Goal: Task Accomplishment & Management: Complete application form

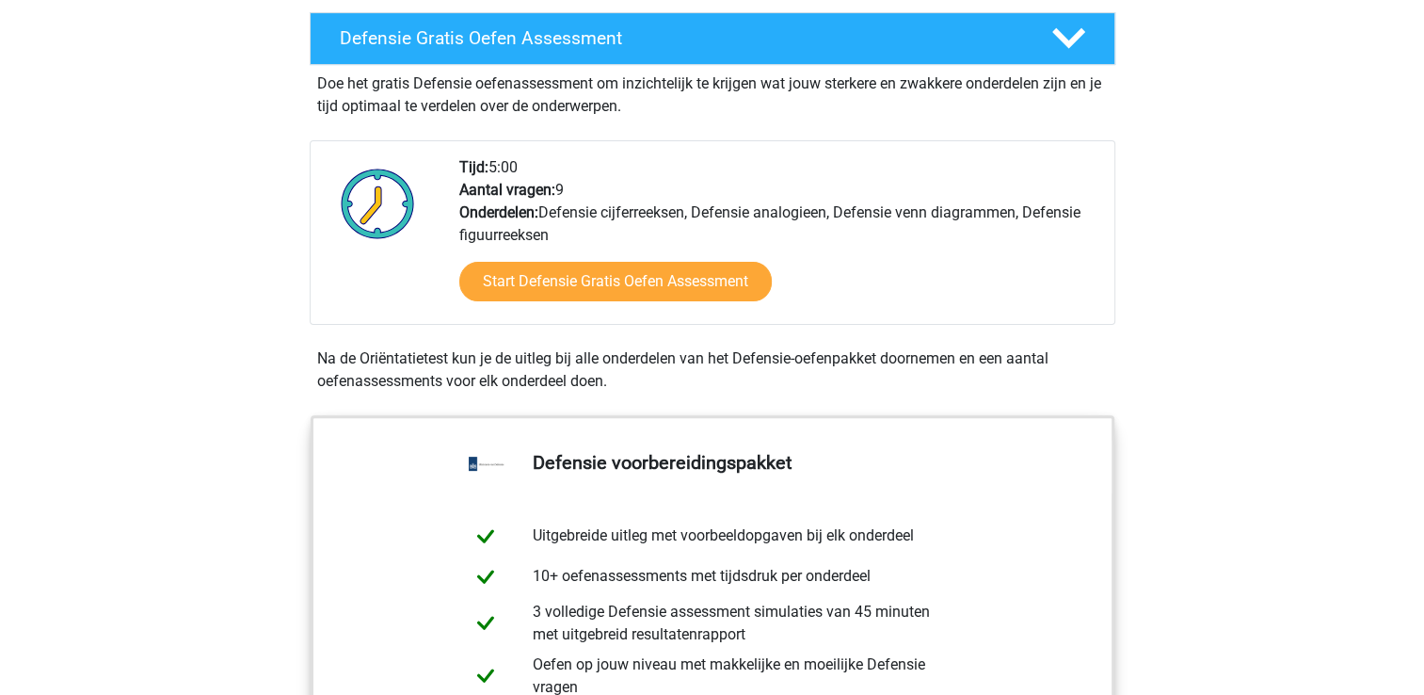
scroll to position [565, 0]
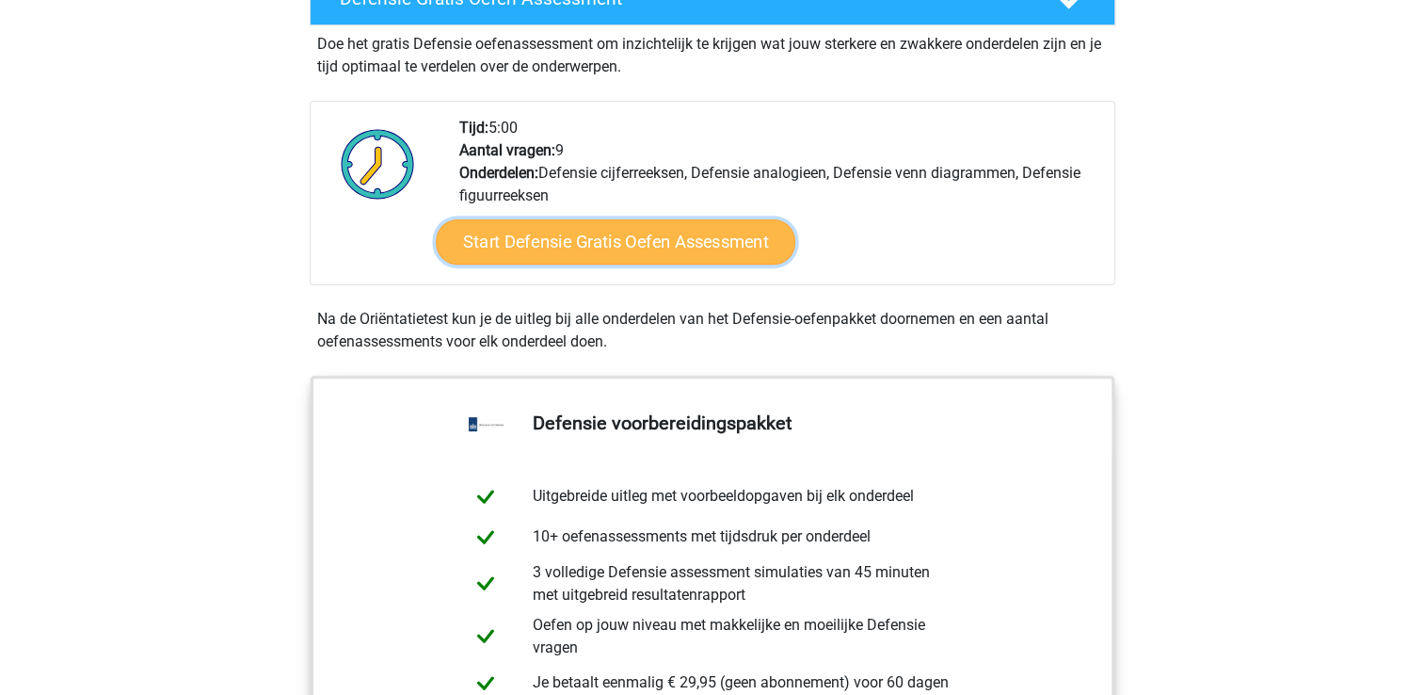
click at [580, 254] on link "Start Defensie Gratis Oefen Assessment" at bounding box center [616, 241] width 360 height 45
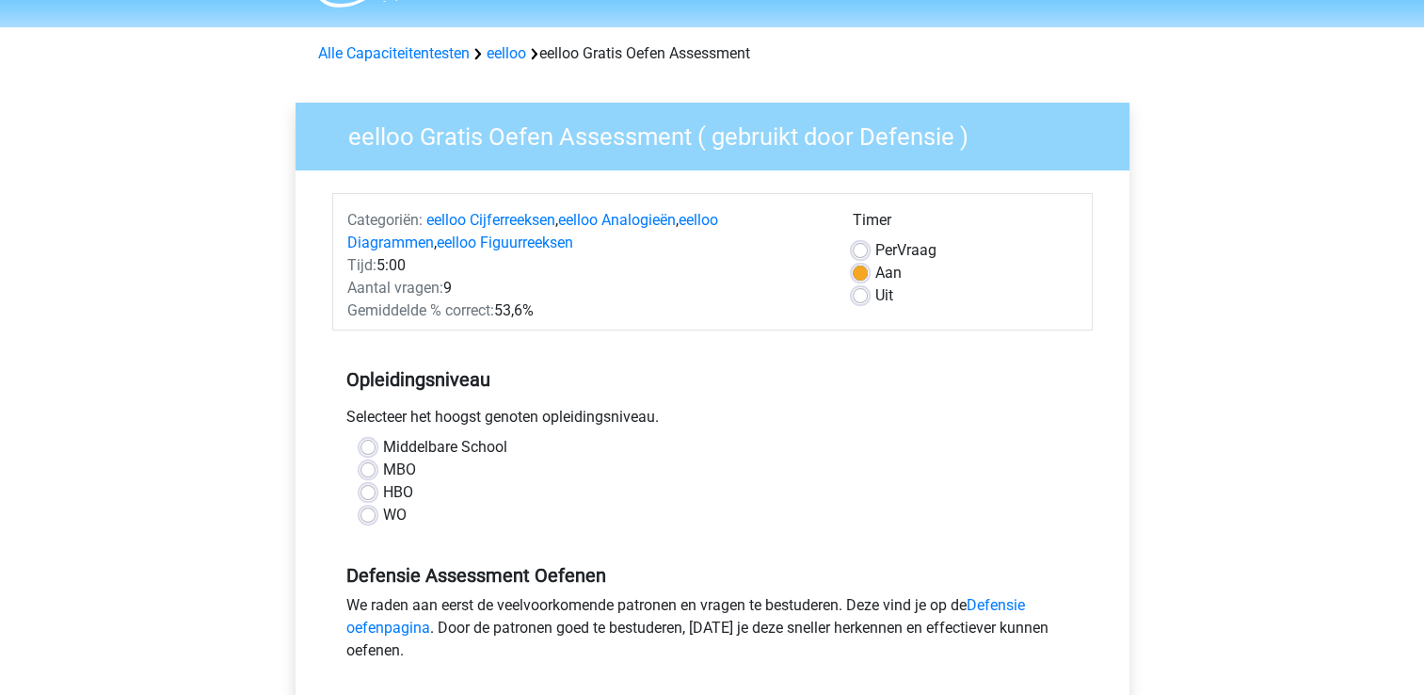
scroll to position [94, 0]
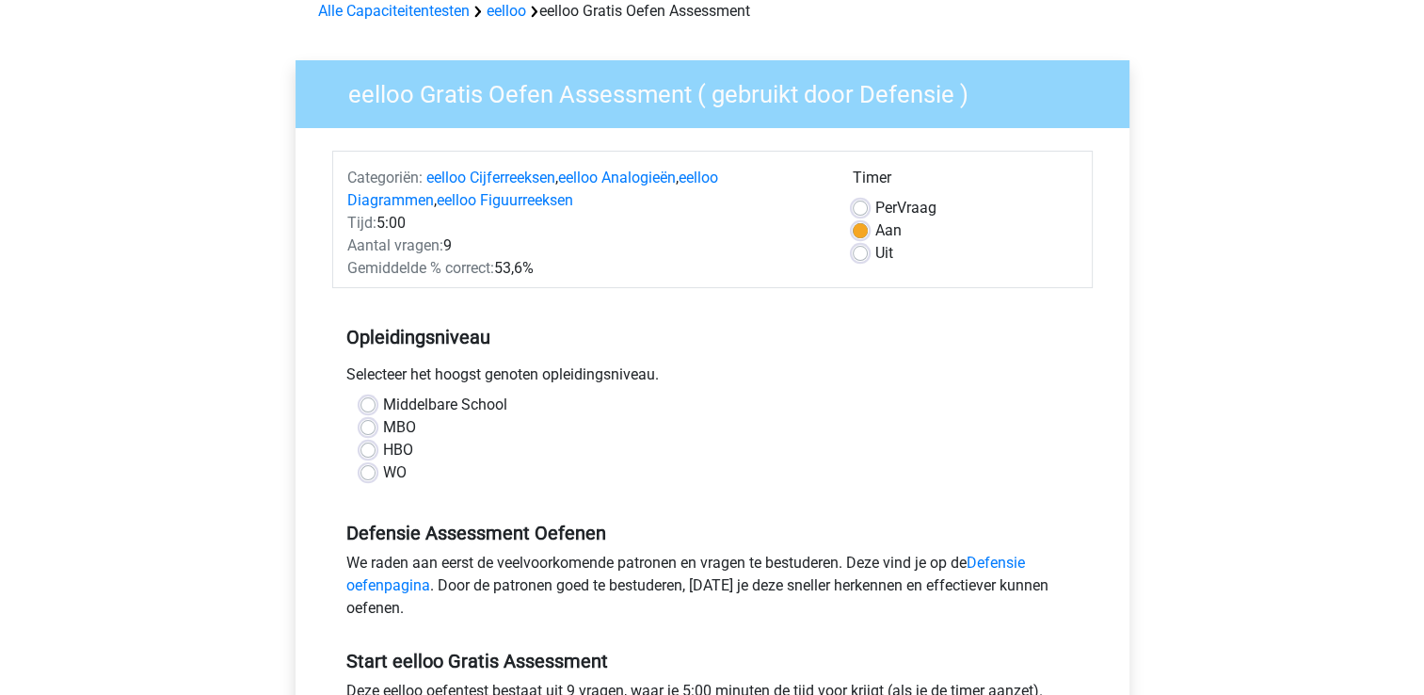
click at [471, 395] on label "Middelbare School" at bounding box center [445, 405] width 124 height 23
click at [376, 395] on input "Middelbare School" at bounding box center [368, 403] width 15 height 19
radio input "true"
click at [403, 424] on label "MBO" at bounding box center [399, 427] width 33 height 23
click at [376, 424] on input "MBO" at bounding box center [368, 425] width 15 height 19
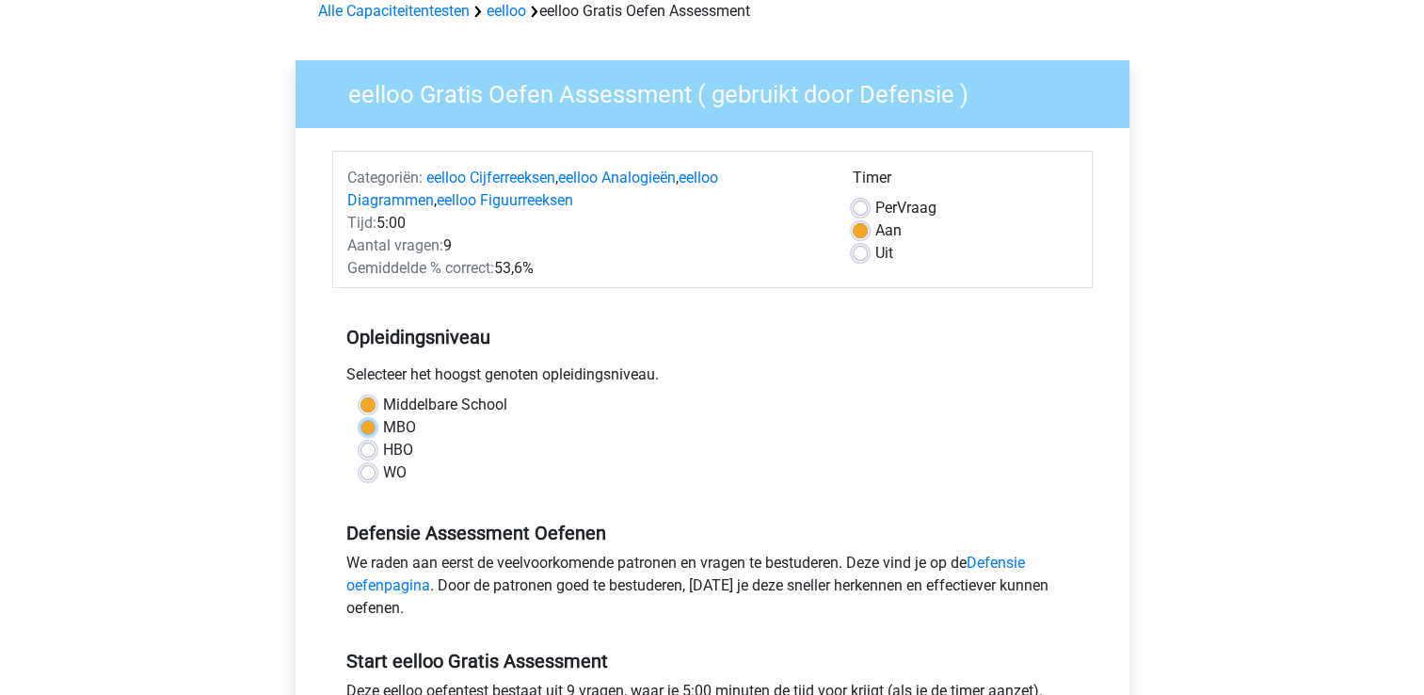
radio input "true"
click at [448, 404] on label "Middelbare School" at bounding box center [445, 405] width 124 height 23
click at [376, 404] on input "Middelbare School" at bounding box center [368, 403] width 15 height 19
radio input "true"
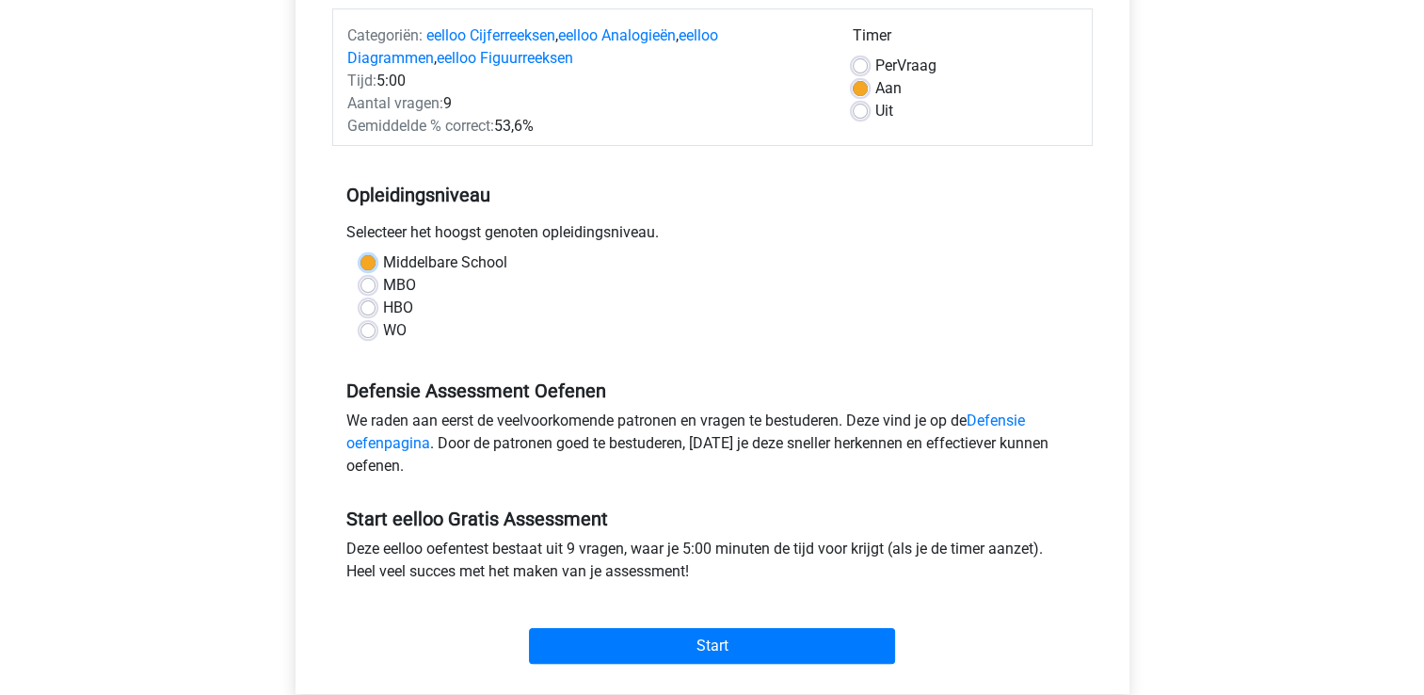
scroll to position [282, 0]
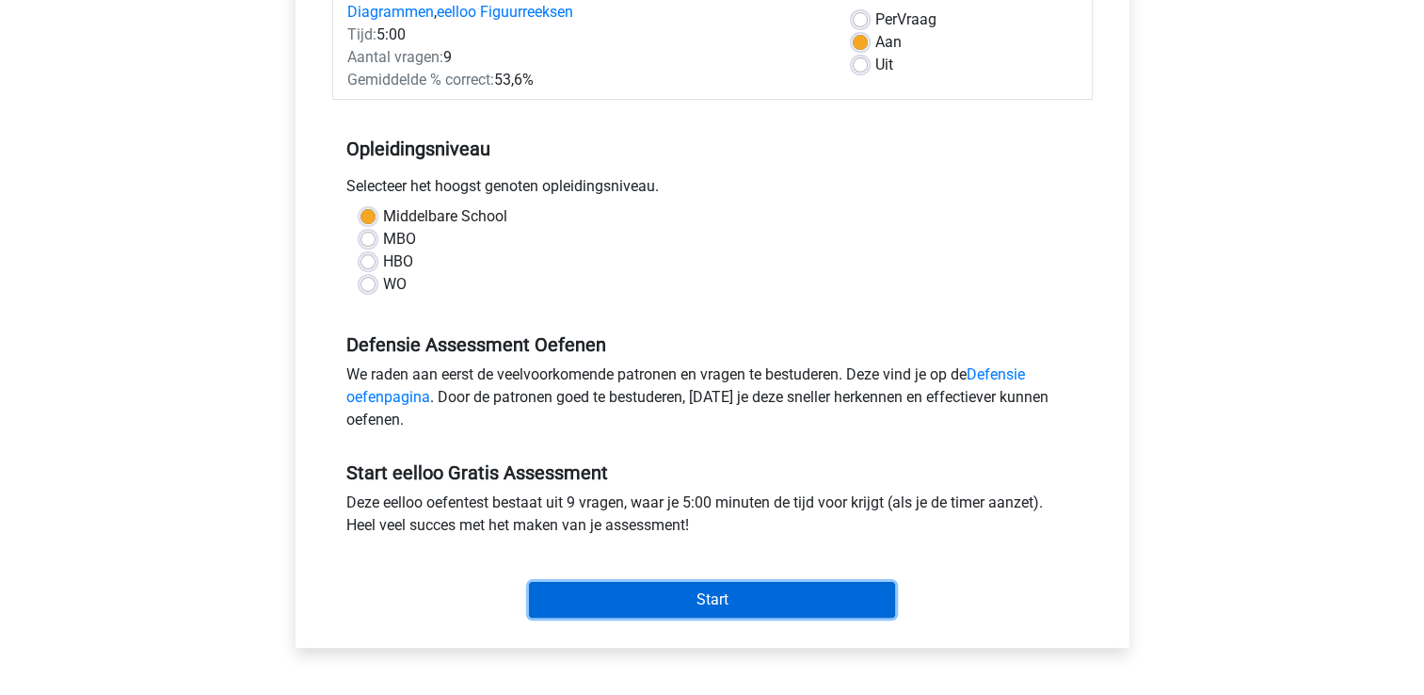
click at [676, 590] on input "Start" at bounding box center [712, 600] width 366 height 36
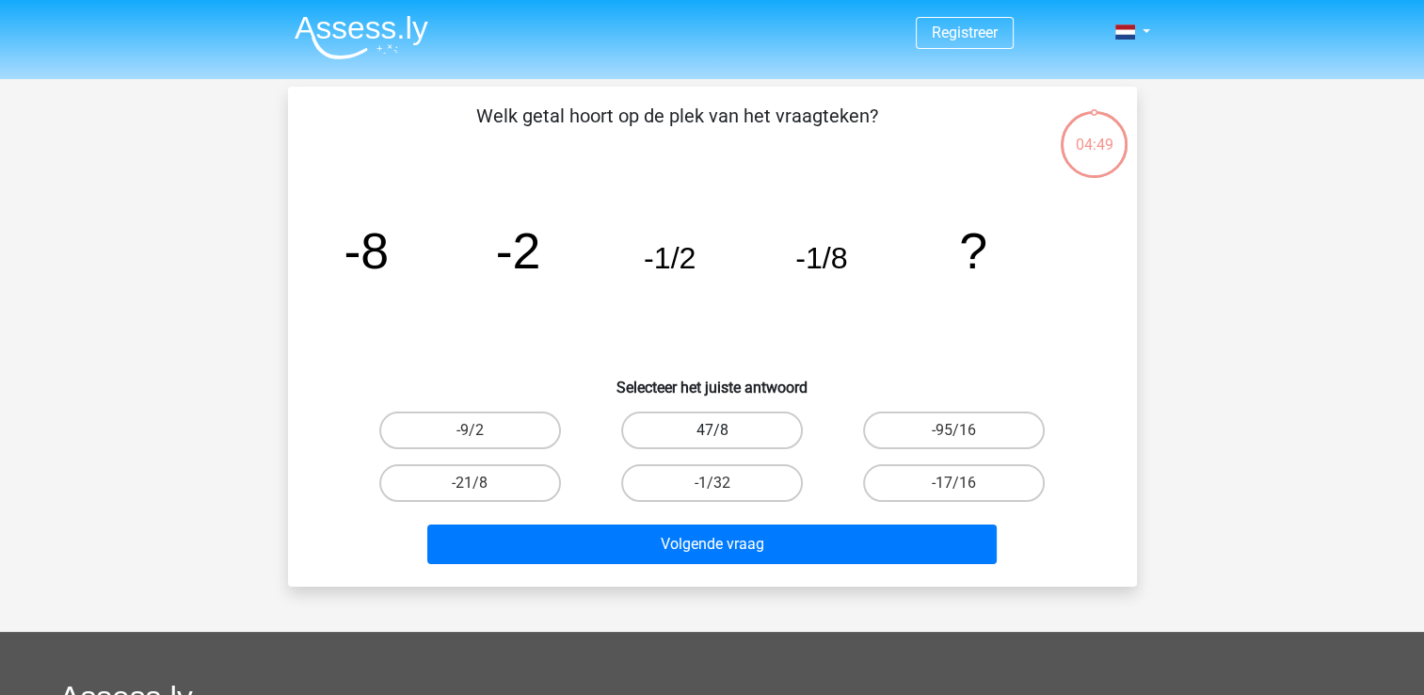
click at [791, 426] on label "47/8" at bounding box center [712, 430] width 182 height 38
click at [724, 430] on input "47/8" at bounding box center [718, 436] width 12 height 12
radio input "true"
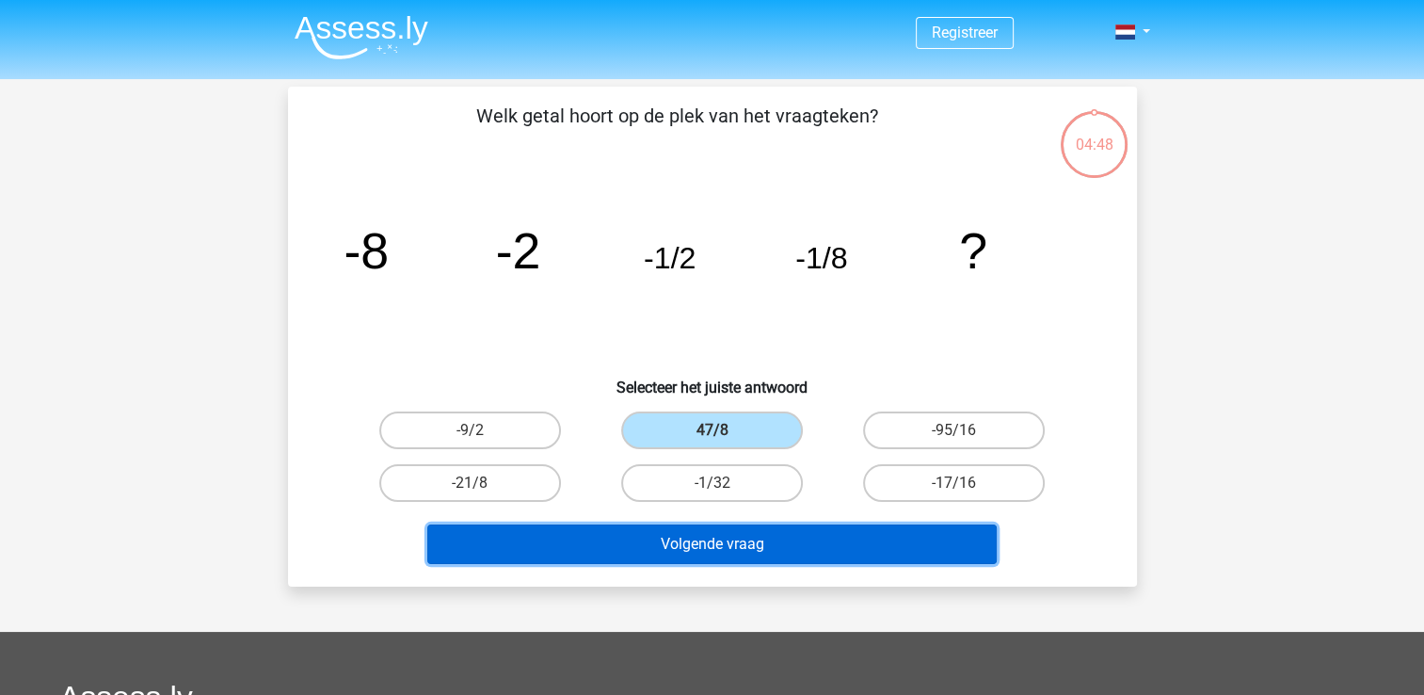
click at [842, 548] on button "Volgende vraag" at bounding box center [712, 544] width 570 height 40
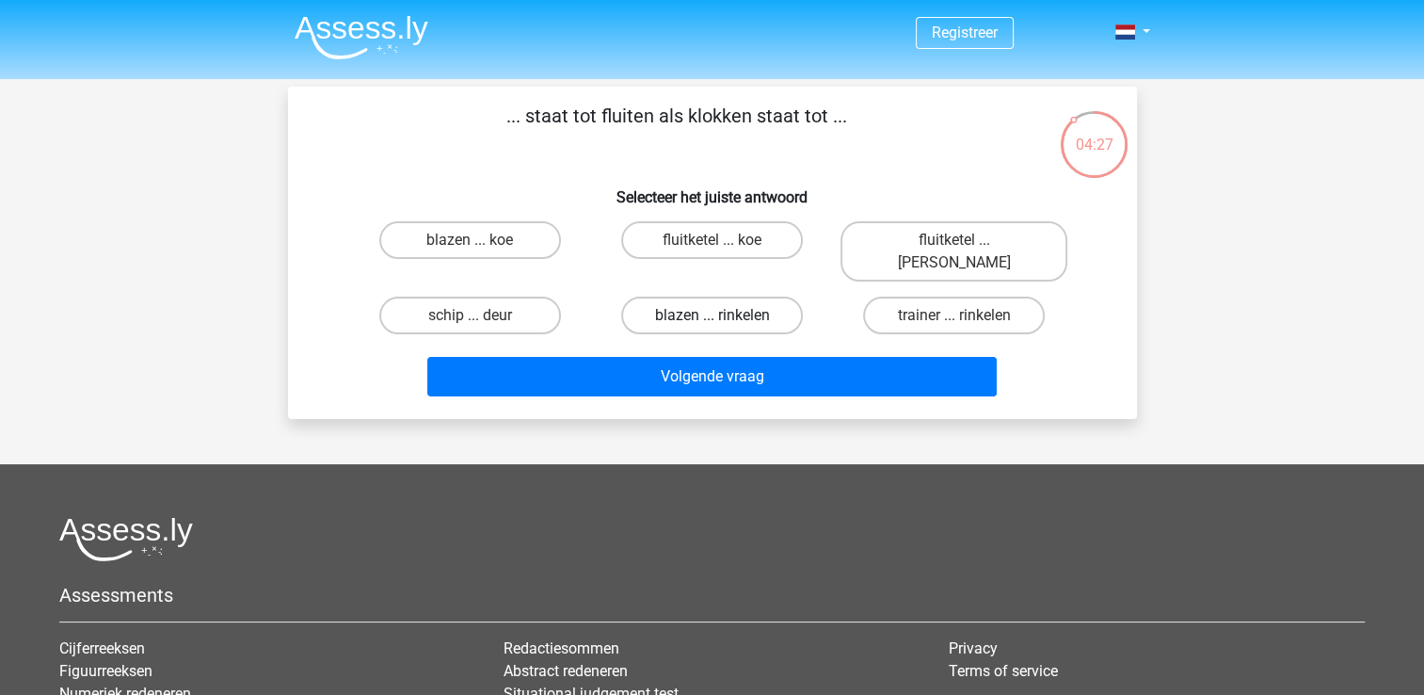
click at [667, 297] on label "blazen ... rinkelen" at bounding box center [712, 316] width 182 height 38
click at [712, 315] on input "blazen ... rinkelen" at bounding box center [718, 321] width 12 height 12
radio input "true"
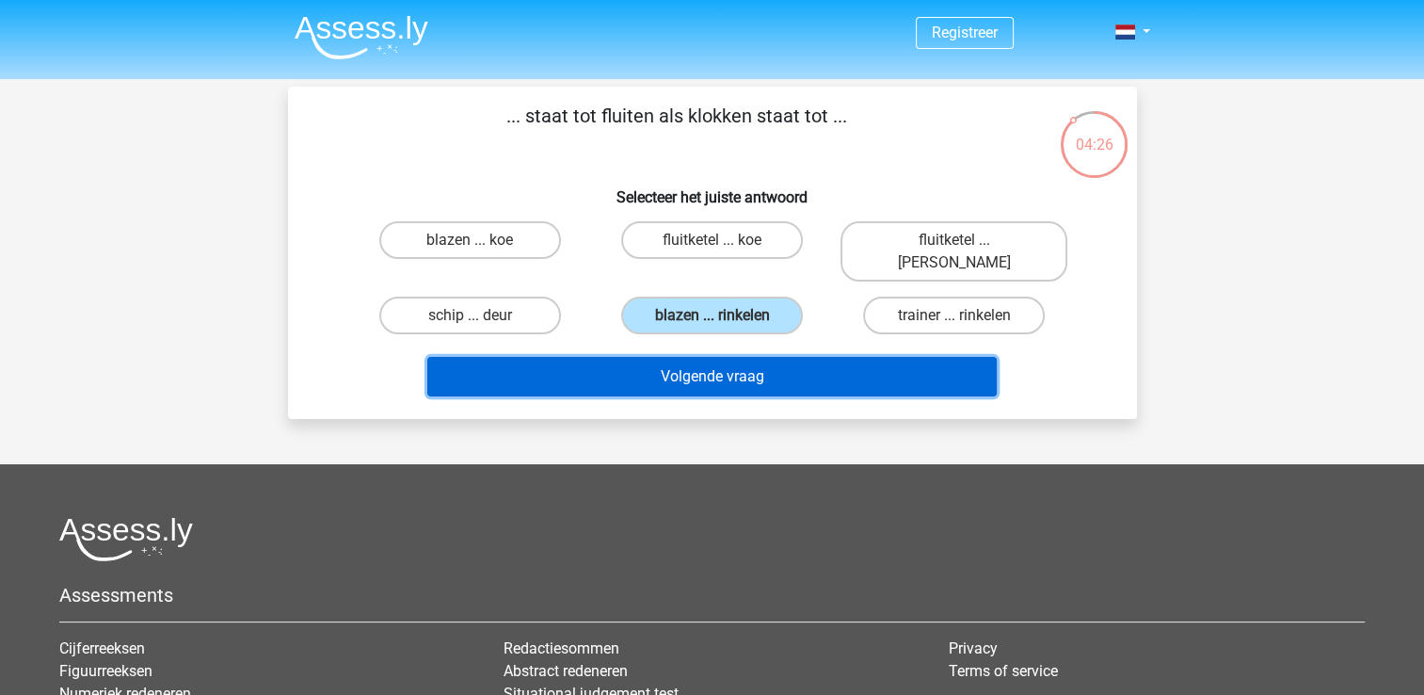
click at [717, 357] on button "Volgende vraag" at bounding box center [712, 377] width 570 height 40
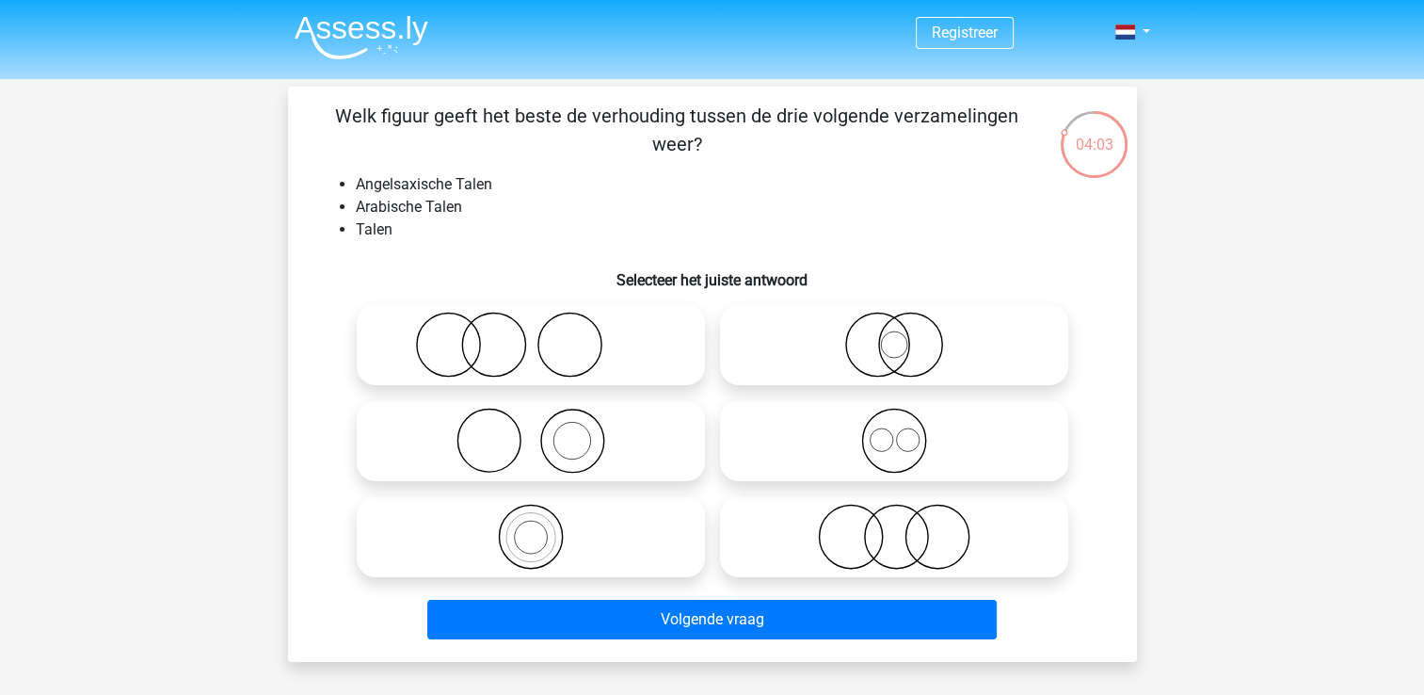
click at [848, 517] on icon at bounding box center [894, 537] width 333 height 66
click at [894, 517] on input "radio" at bounding box center [900, 521] width 12 height 12
radio input "true"
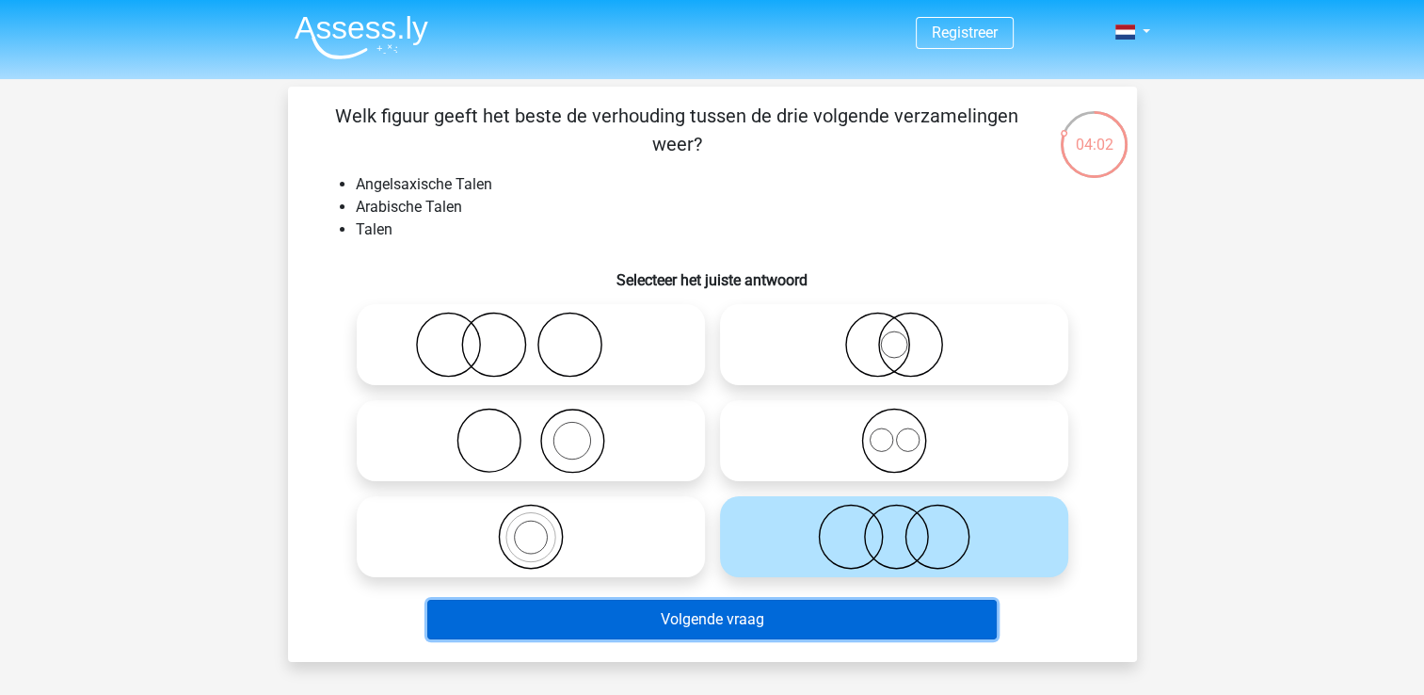
click at [763, 630] on button "Volgende vraag" at bounding box center [712, 620] width 570 height 40
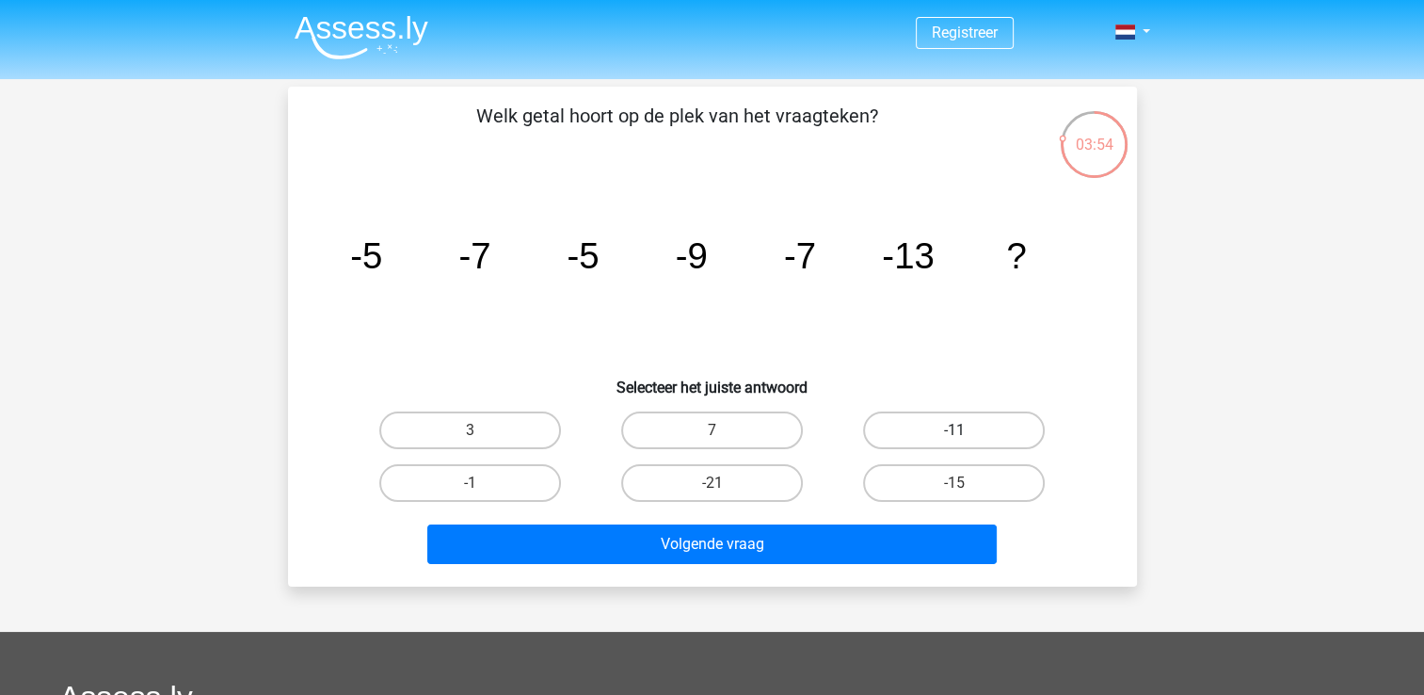
click at [970, 432] on label "-11" at bounding box center [954, 430] width 182 height 38
click at [967, 432] on input "-11" at bounding box center [961, 436] width 12 height 12
radio input "true"
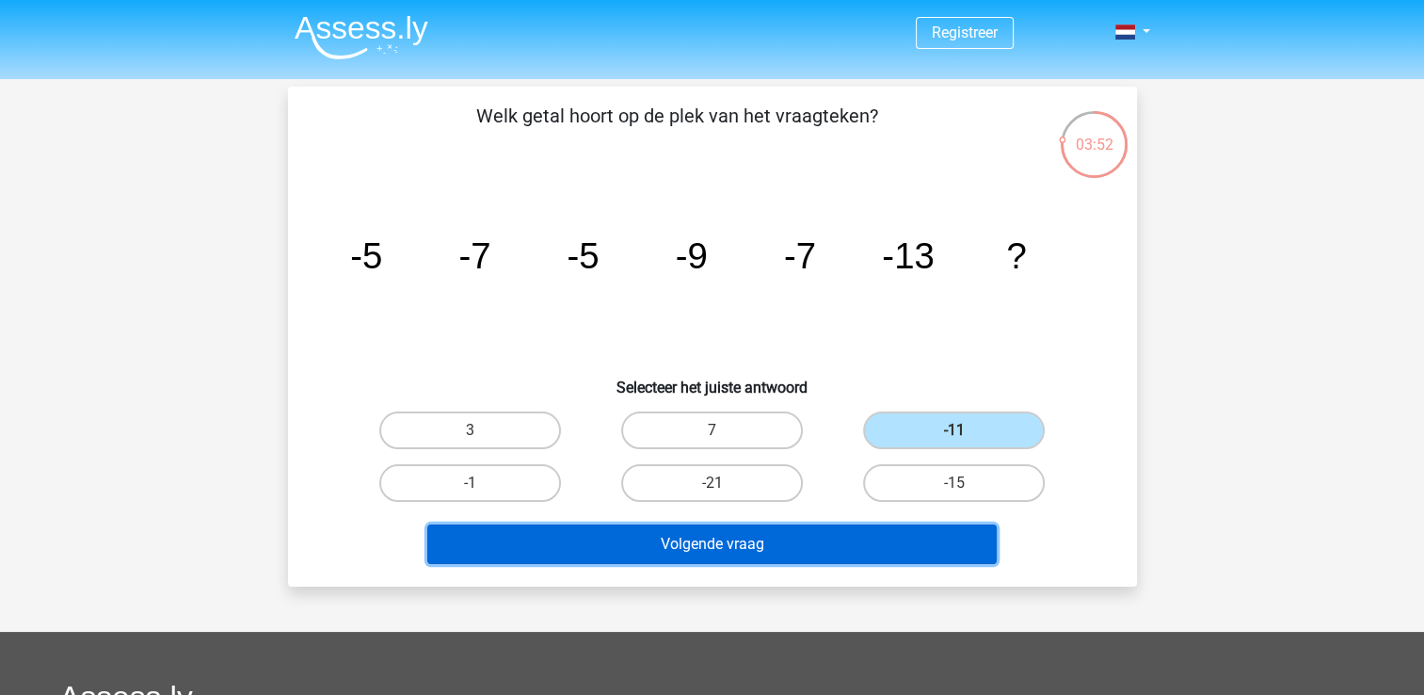
click at [892, 553] on button "Volgende vraag" at bounding box center [712, 544] width 570 height 40
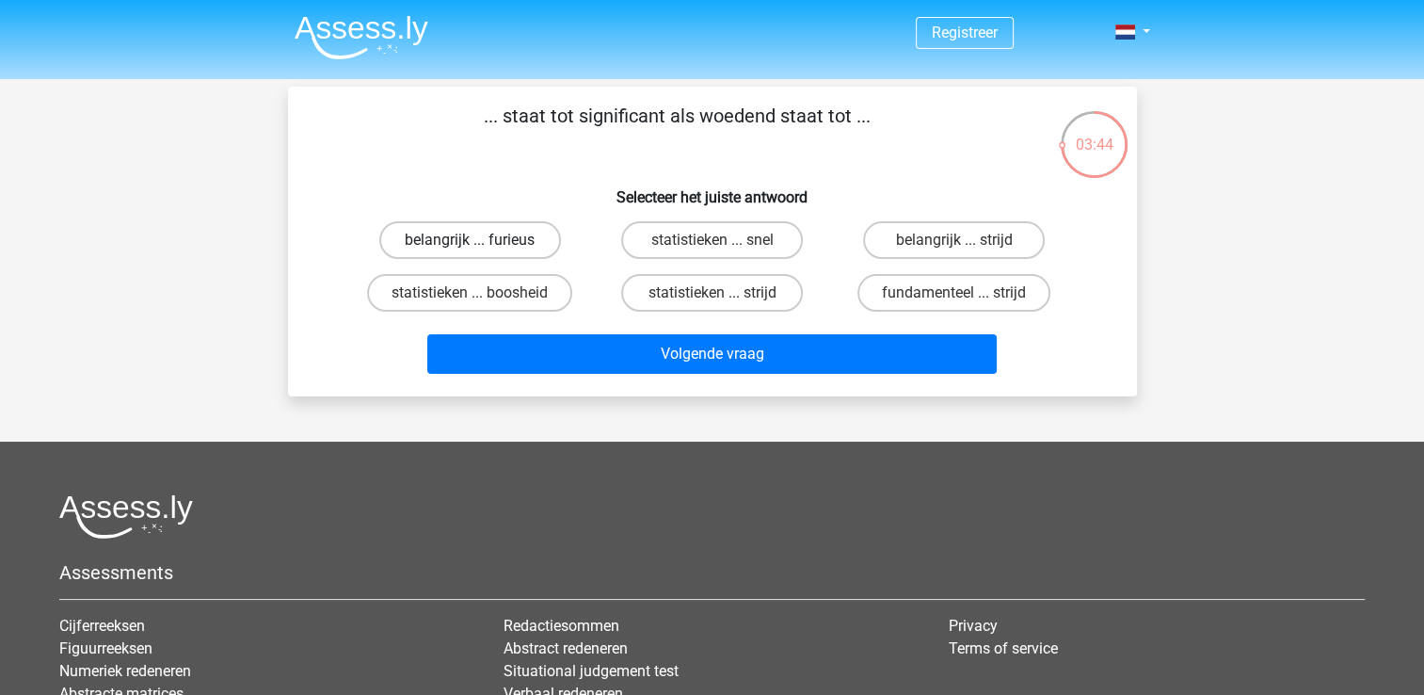
click at [501, 238] on label "belangrijk ... furieus" at bounding box center [470, 240] width 182 height 38
click at [482, 240] on input "belangrijk ... furieus" at bounding box center [476, 246] width 12 height 12
radio input "true"
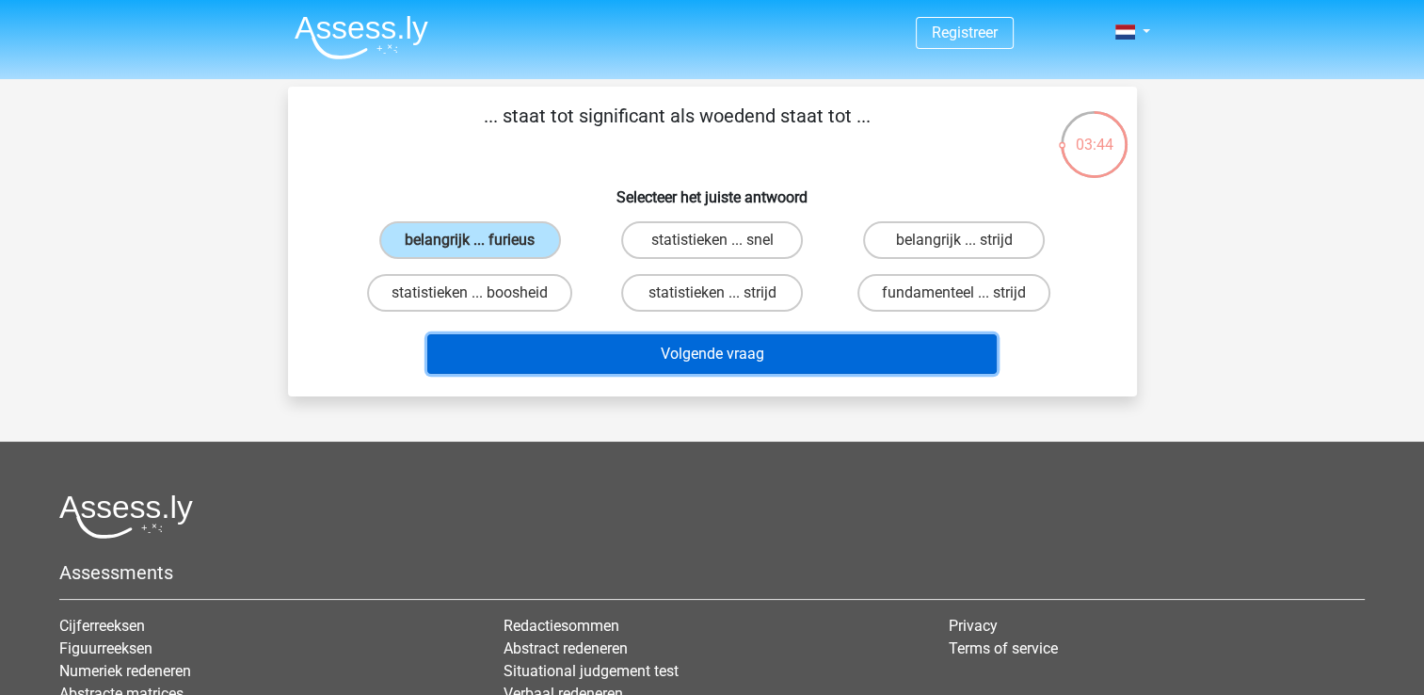
click at [779, 369] on button "Volgende vraag" at bounding box center [712, 354] width 570 height 40
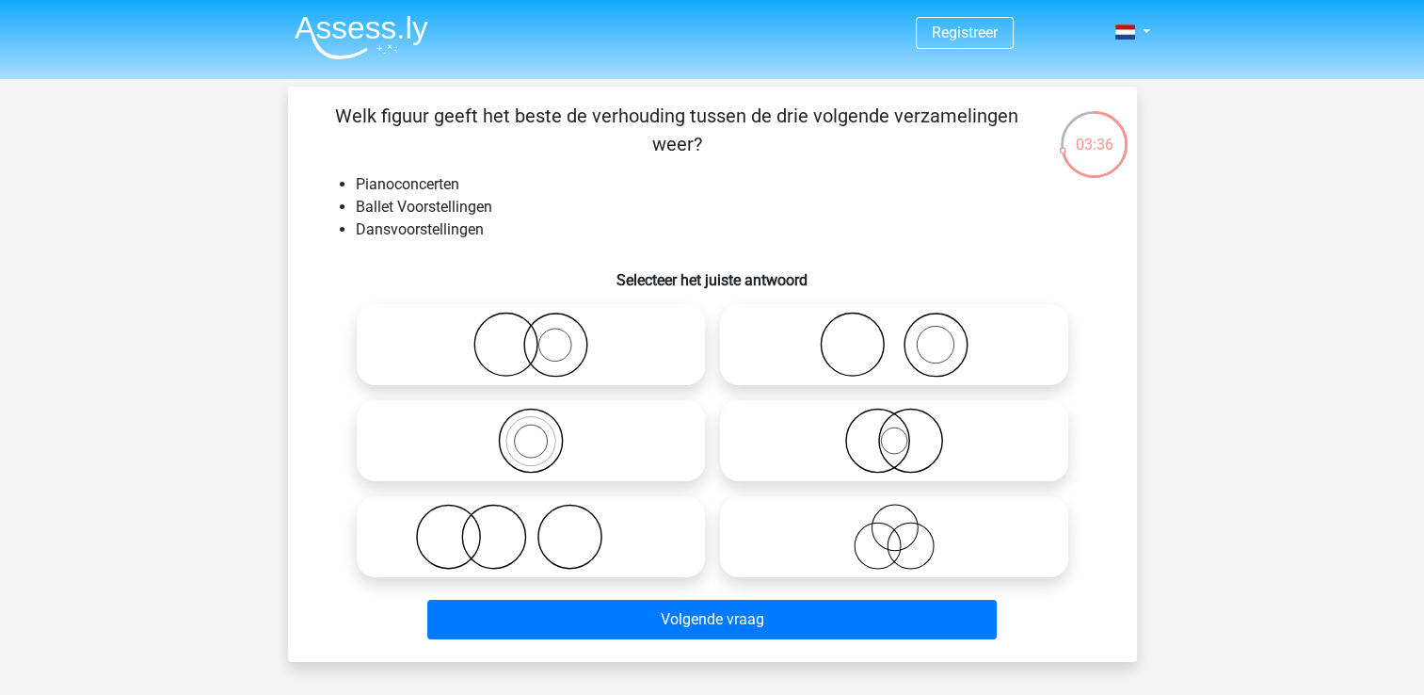
click at [637, 429] on icon at bounding box center [530, 441] width 333 height 66
click at [543, 429] on input "radio" at bounding box center [537, 425] width 12 height 12
radio input "true"
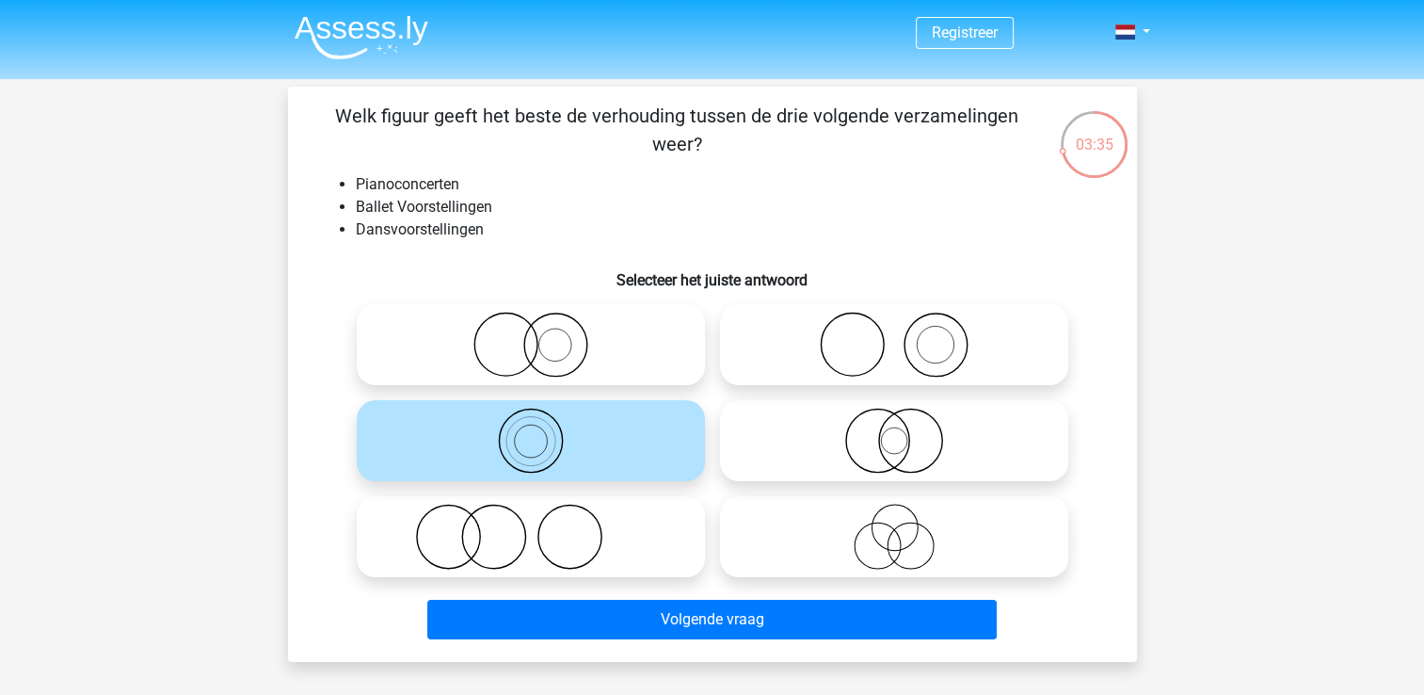
click at [803, 543] on icon at bounding box center [894, 537] width 333 height 66
click at [894, 527] on input "radio" at bounding box center [900, 521] width 12 height 12
radio input "true"
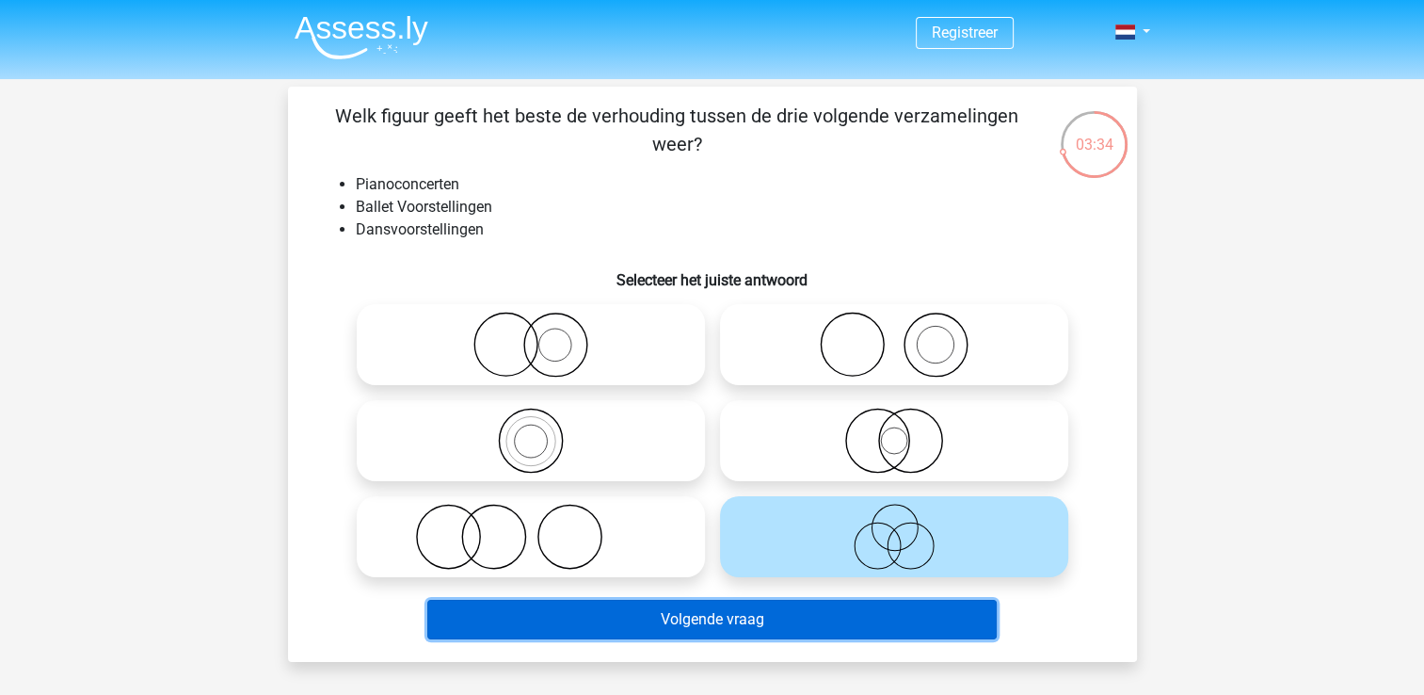
click at [786, 632] on button "Volgende vraag" at bounding box center [712, 620] width 570 height 40
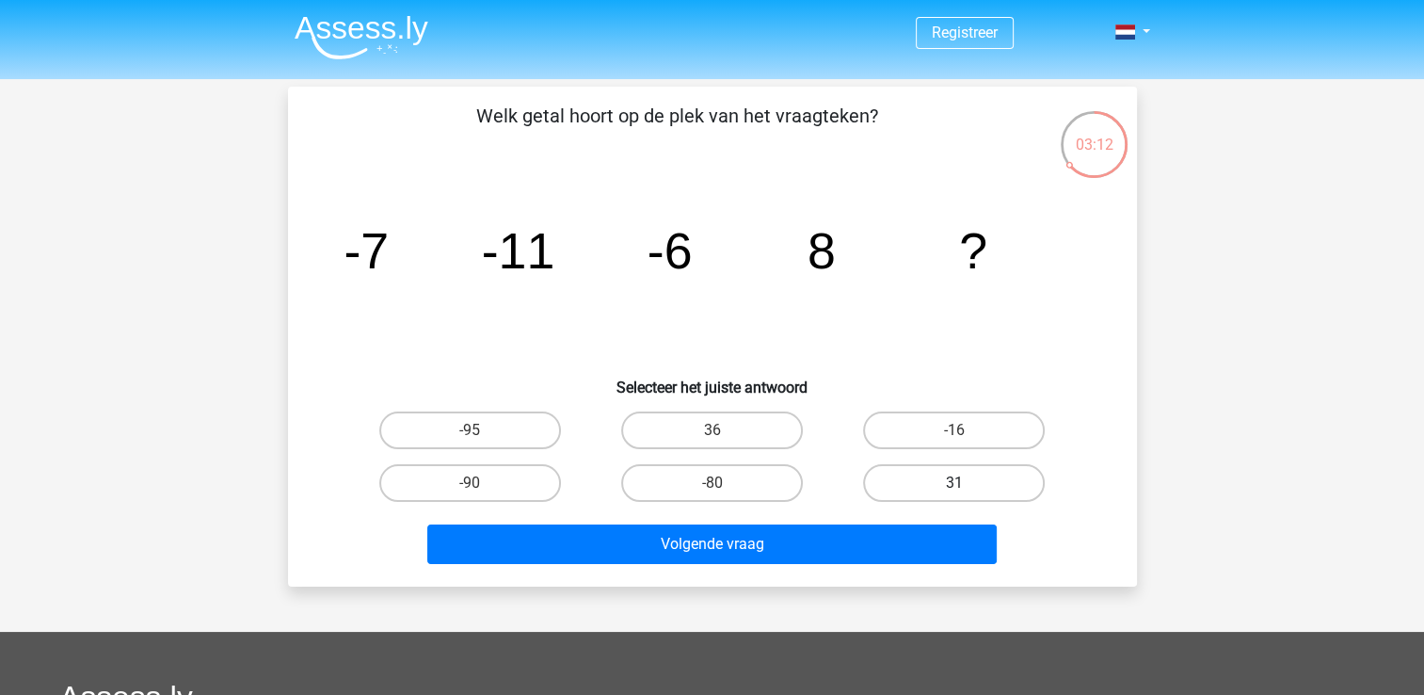
click at [988, 491] on label "31" at bounding box center [954, 483] width 182 height 38
click at [967, 491] on input "31" at bounding box center [961, 489] width 12 height 12
radio input "true"
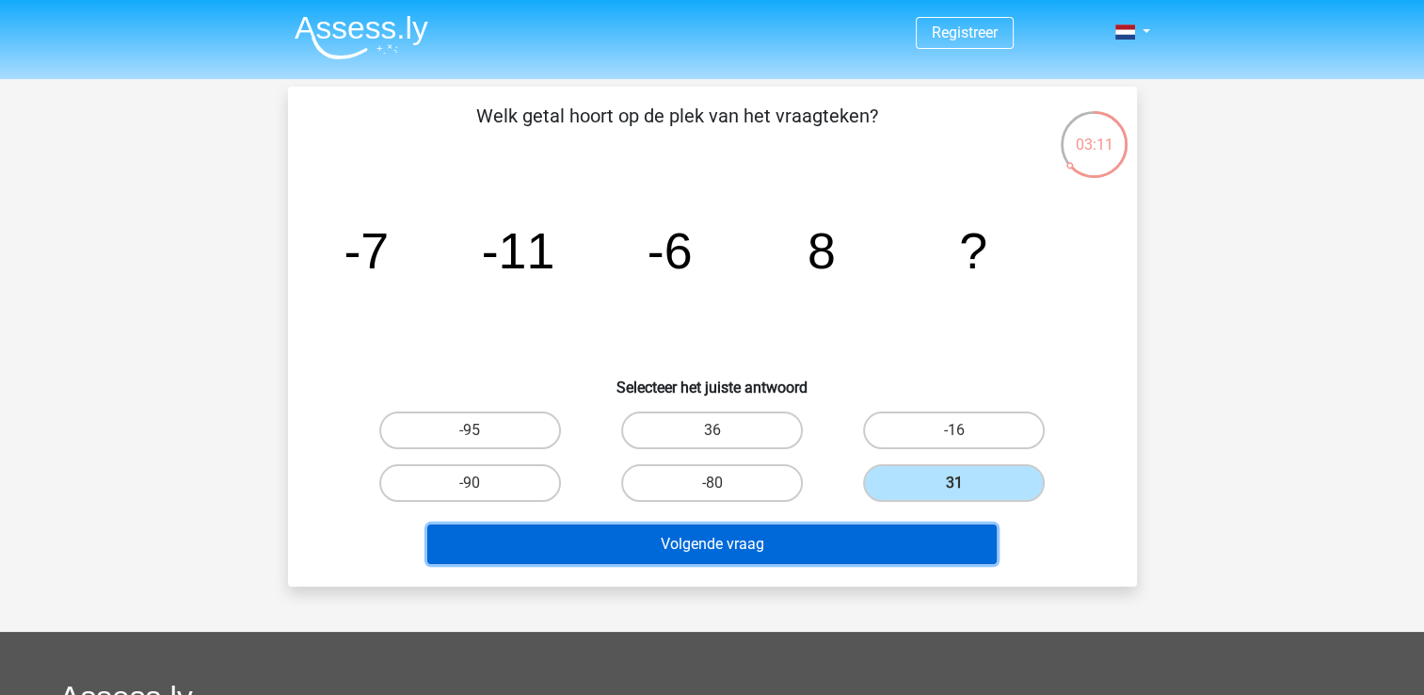
click at [931, 538] on button "Volgende vraag" at bounding box center [712, 544] width 570 height 40
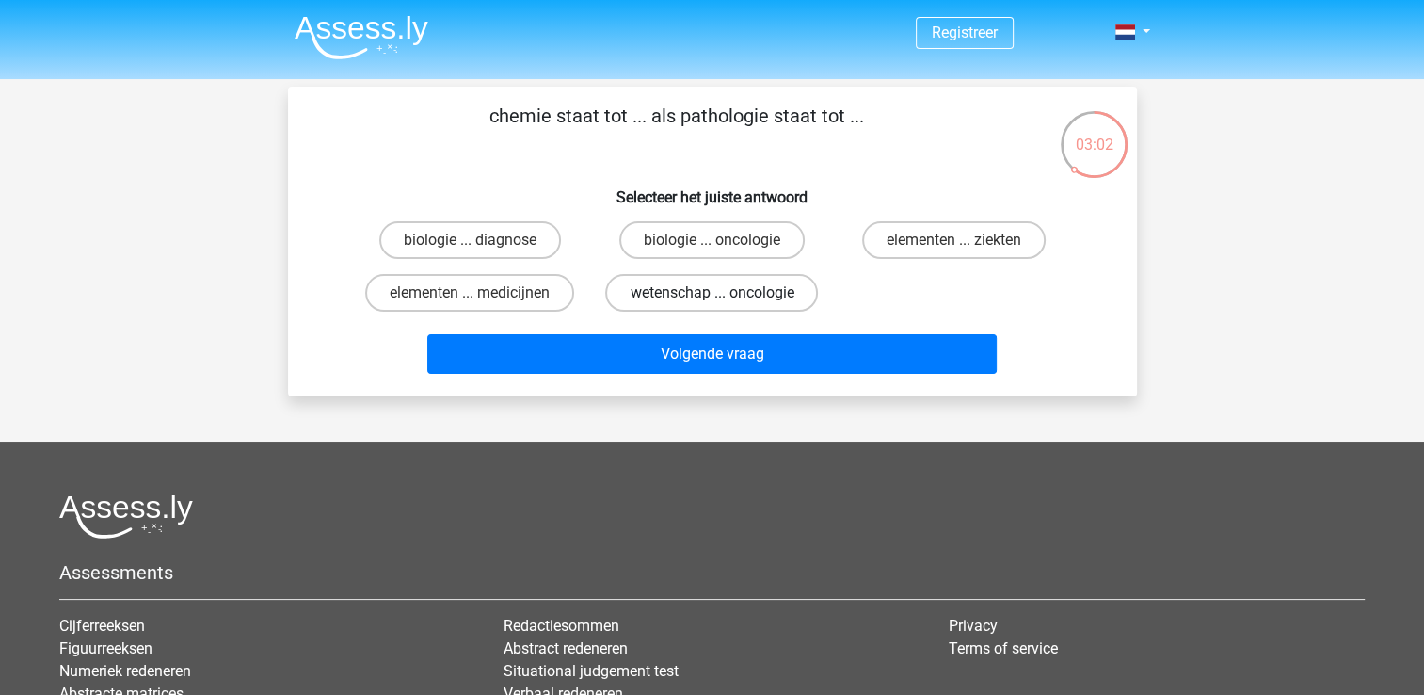
click at [795, 303] on label "wetenschap ... oncologie" at bounding box center [711, 293] width 213 height 38
click at [724, 303] on input "wetenschap ... oncologie" at bounding box center [718, 299] width 12 height 12
radio input "true"
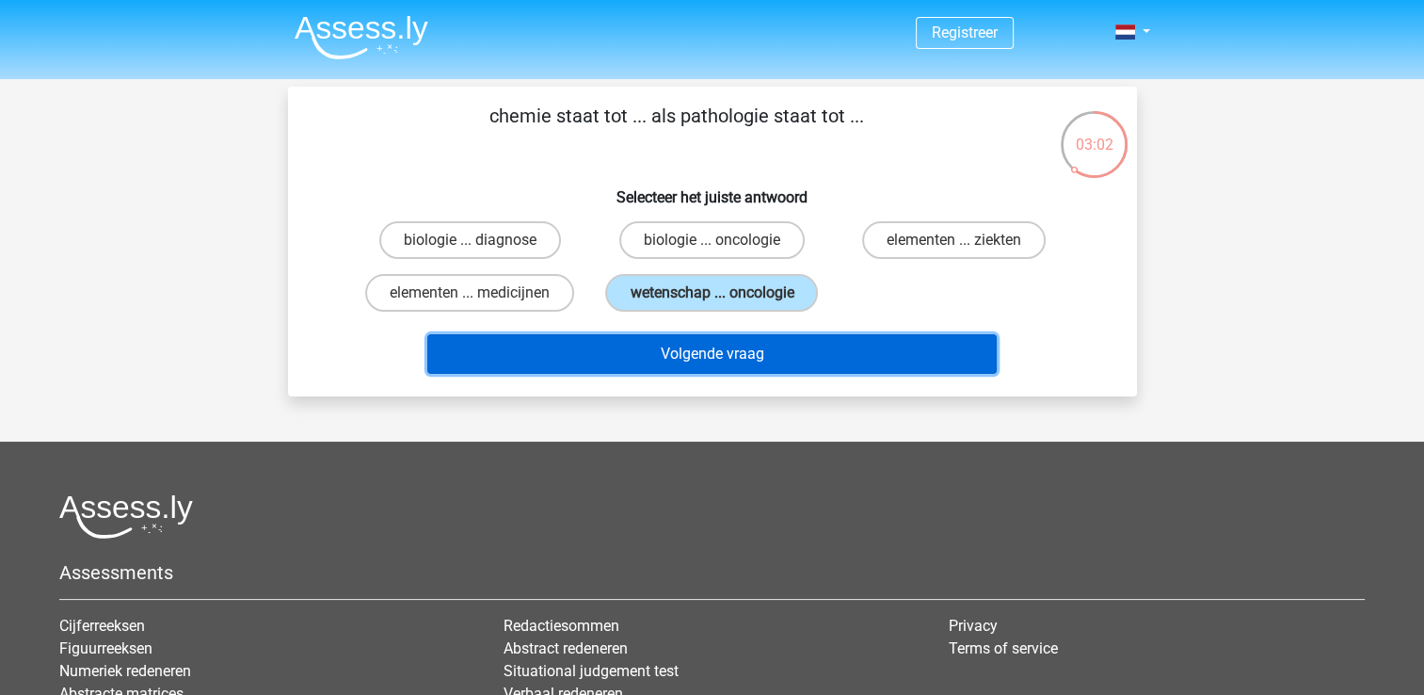
click at [832, 354] on button "Volgende vraag" at bounding box center [712, 354] width 570 height 40
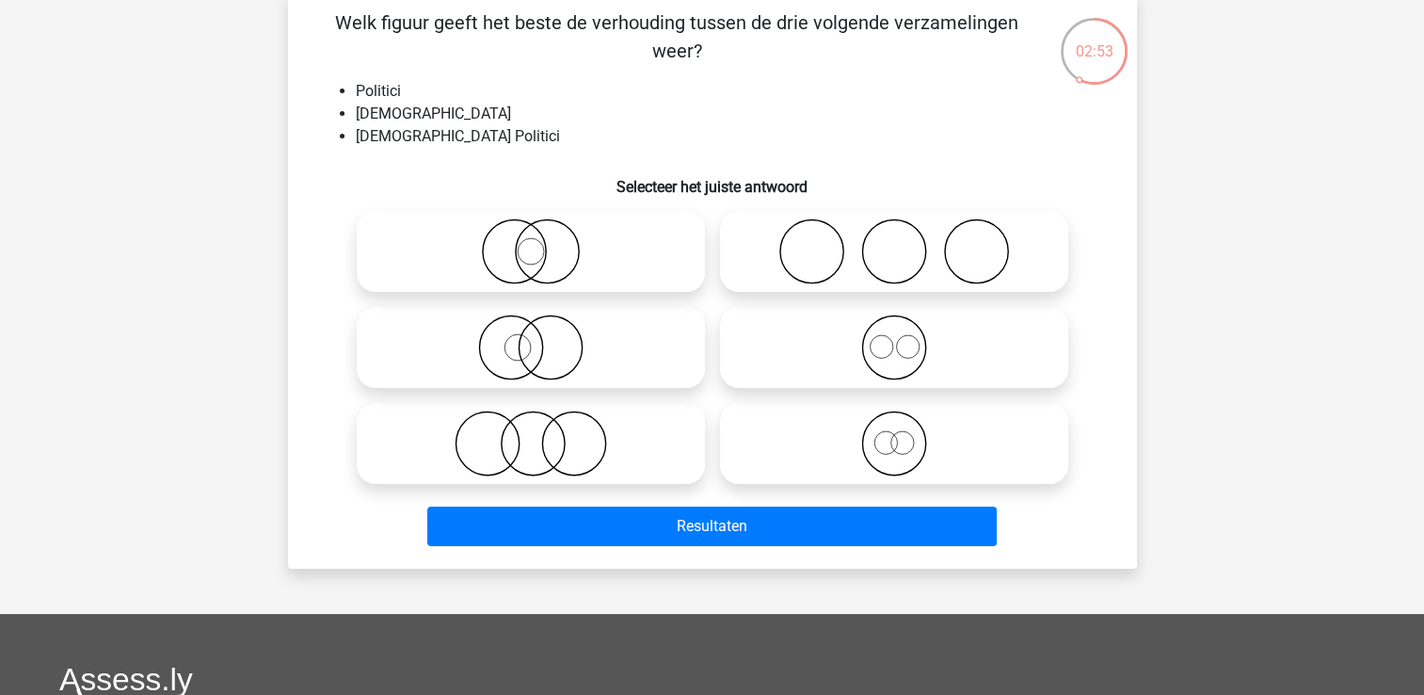
scroll to position [94, 0]
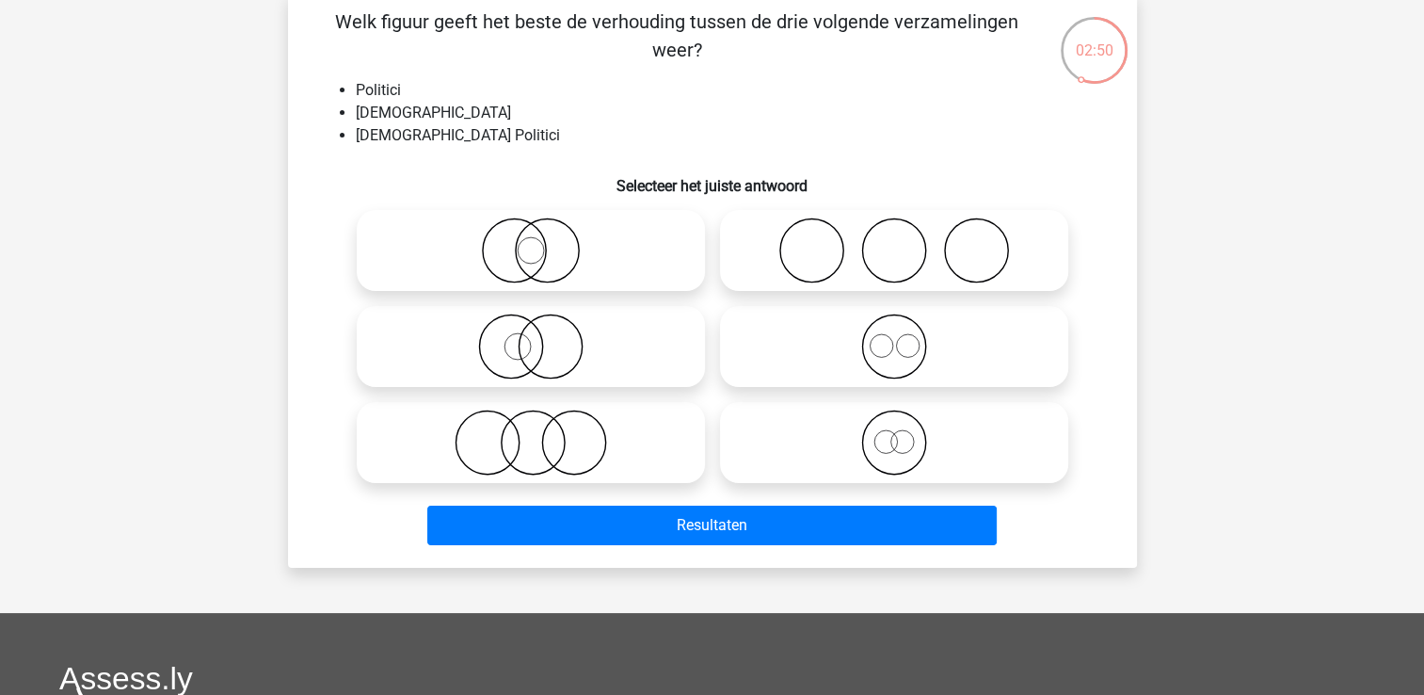
click at [935, 345] on icon at bounding box center [894, 346] width 333 height 66
click at [907, 337] on input "radio" at bounding box center [900, 331] width 12 height 12
radio input "true"
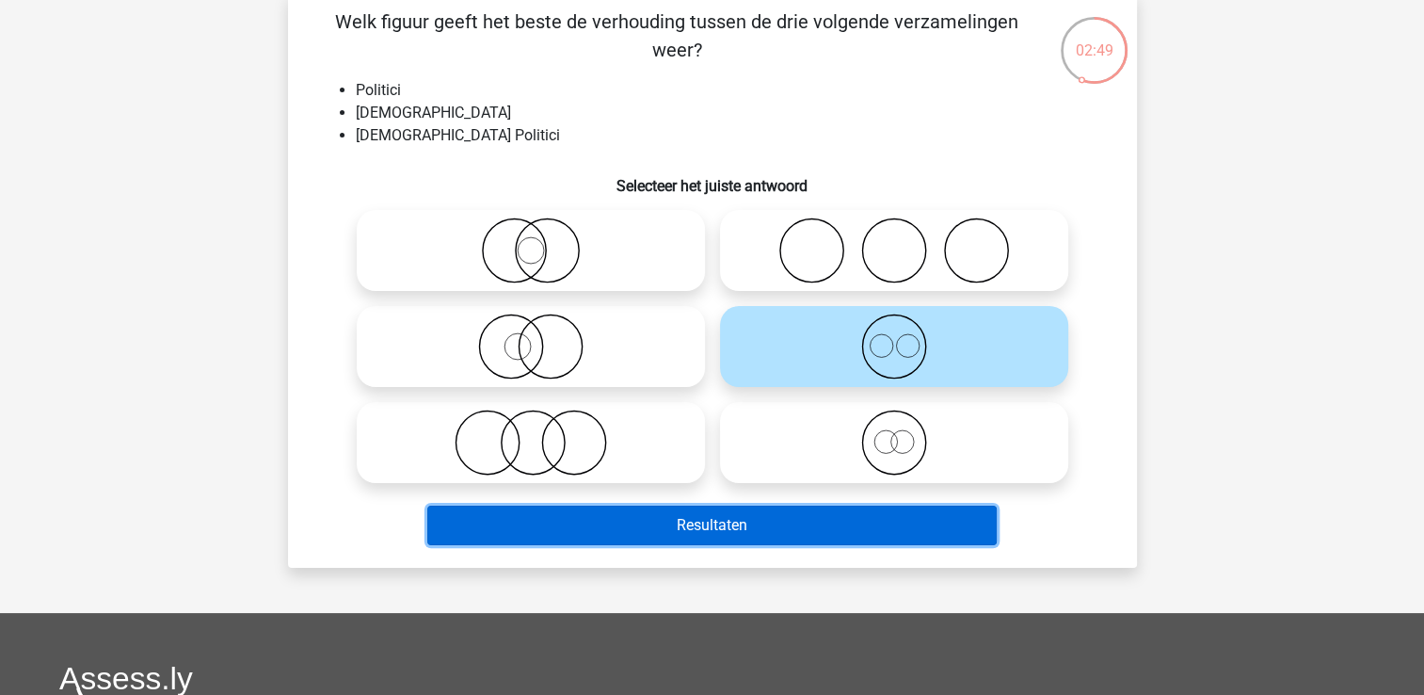
click at [857, 522] on button "Resultaten" at bounding box center [712, 526] width 570 height 40
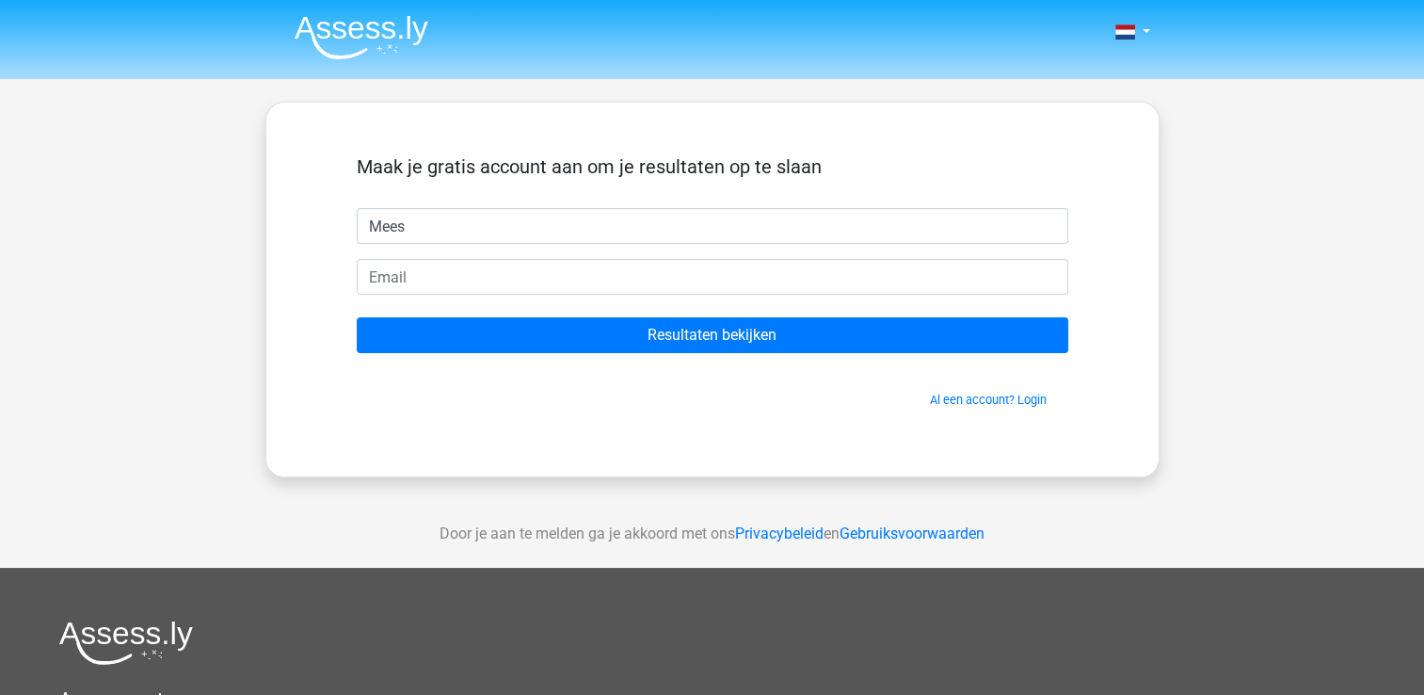
type input "Mees"
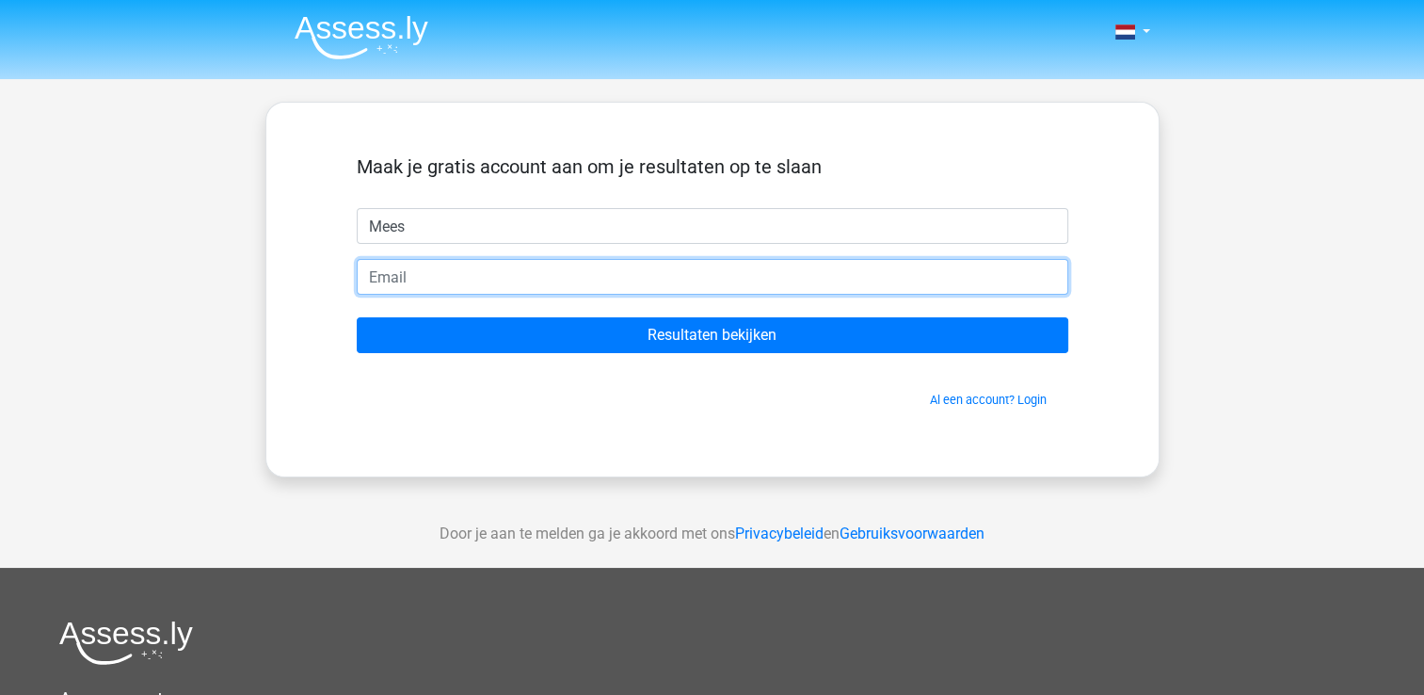
click at [1032, 263] on input "email" at bounding box center [713, 277] width 712 height 36
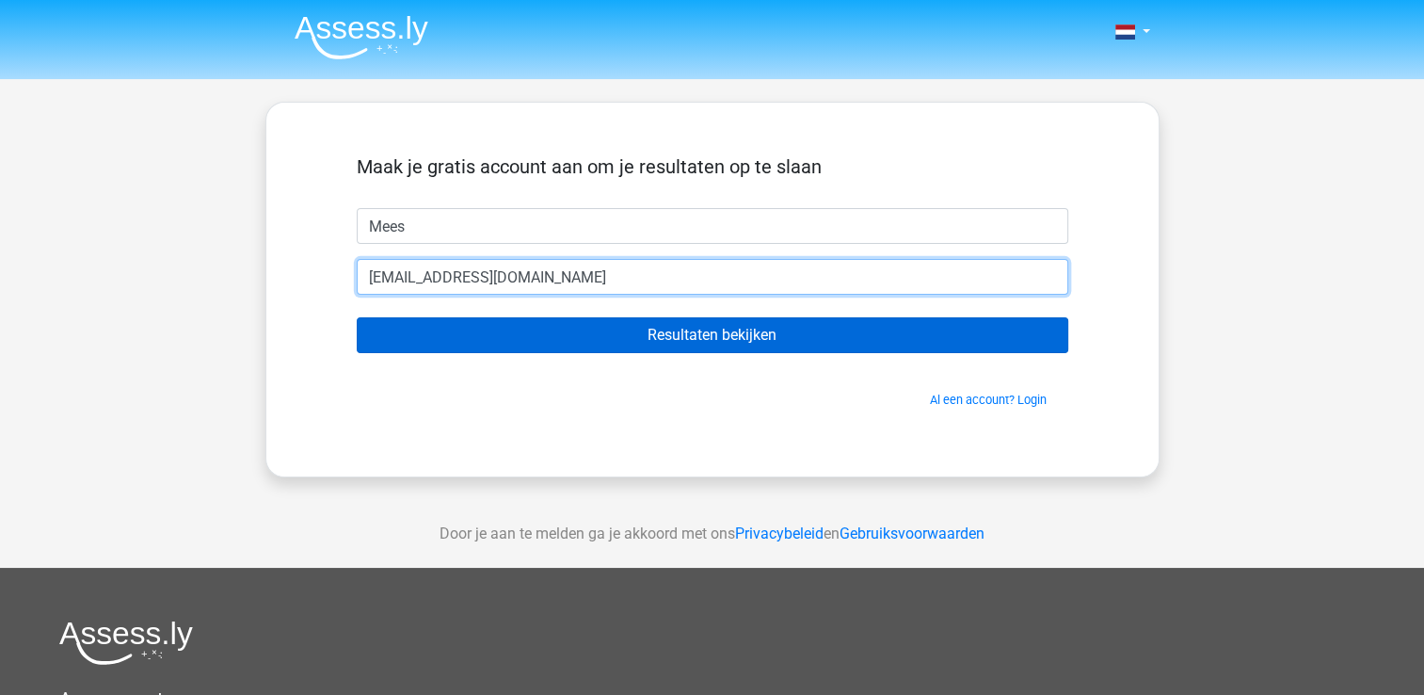
type input "meesiw14@gmail.com"
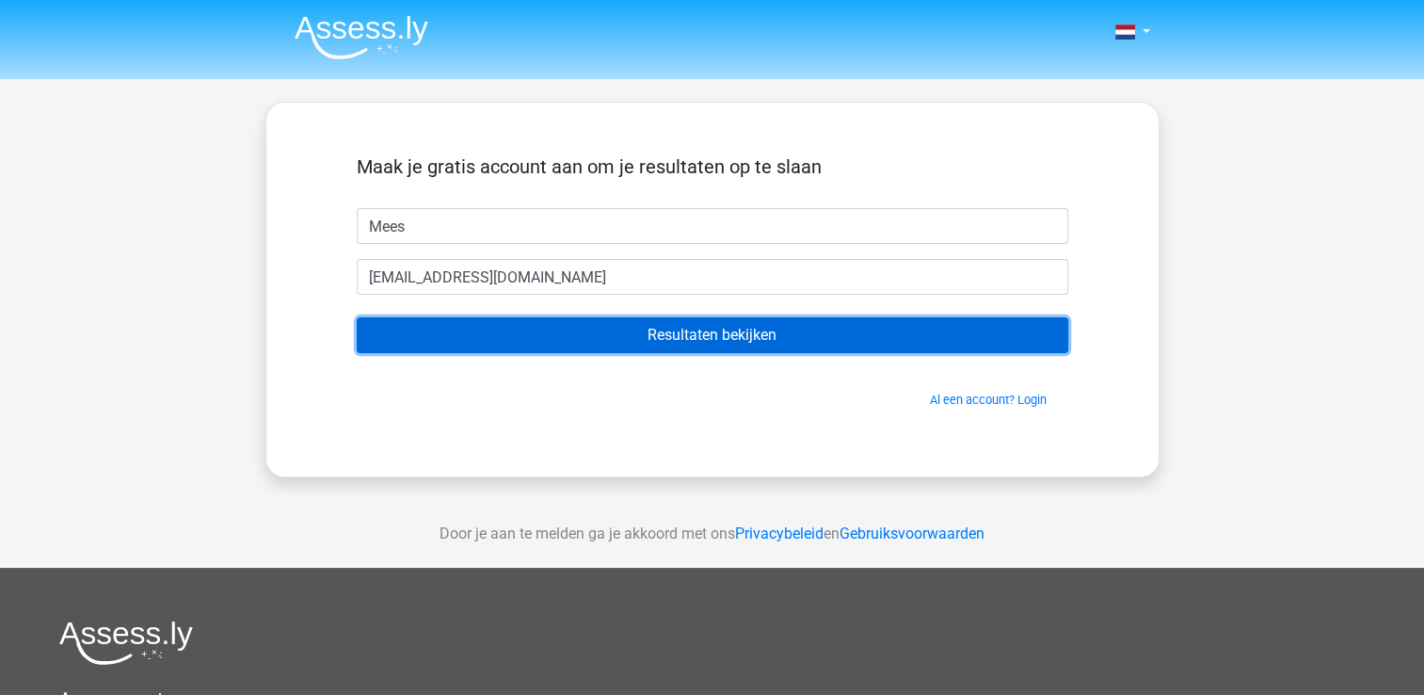
click at [983, 328] on input "Resultaten bekijken" at bounding box center [713, 335] width 712 height 36
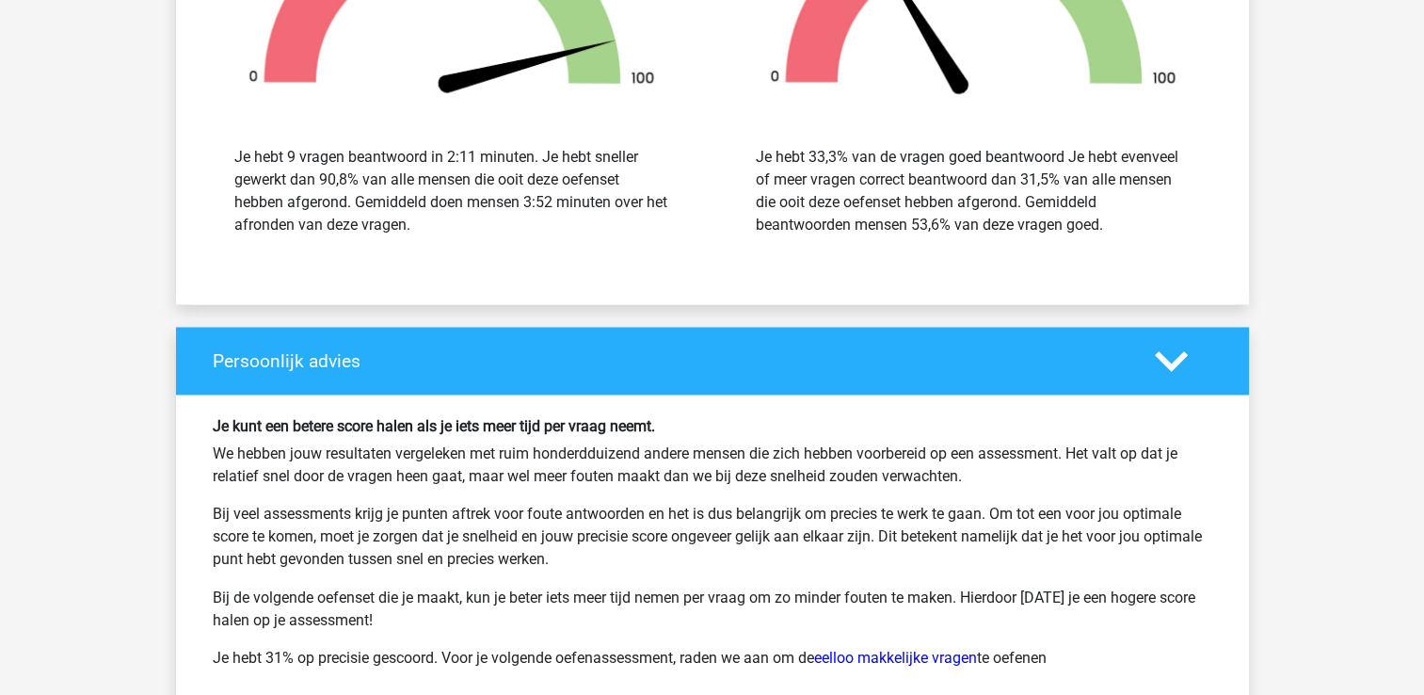
scroll to position [3013, 0]
